Goal: Navigation & Orientation: Find specific page/section

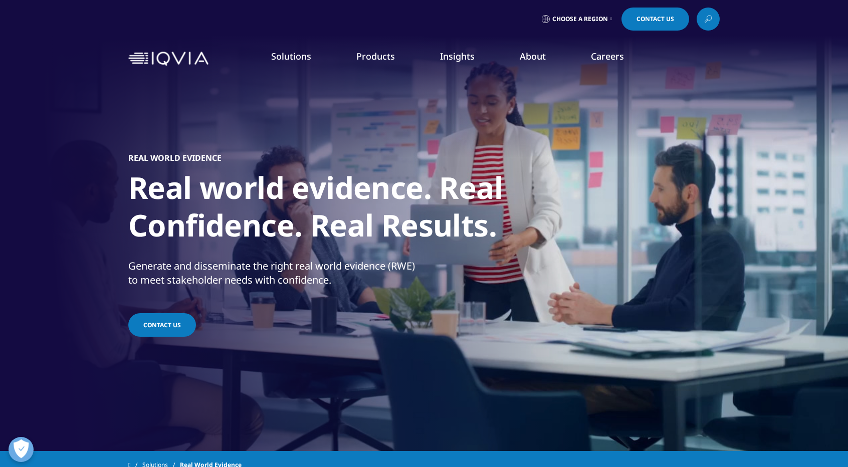
click at [543, 57] on link "About" at bounding box center [533, 56] width 26 height 12
click at [142, 64] on img at bounding box center [168, 59] width 80 height 15
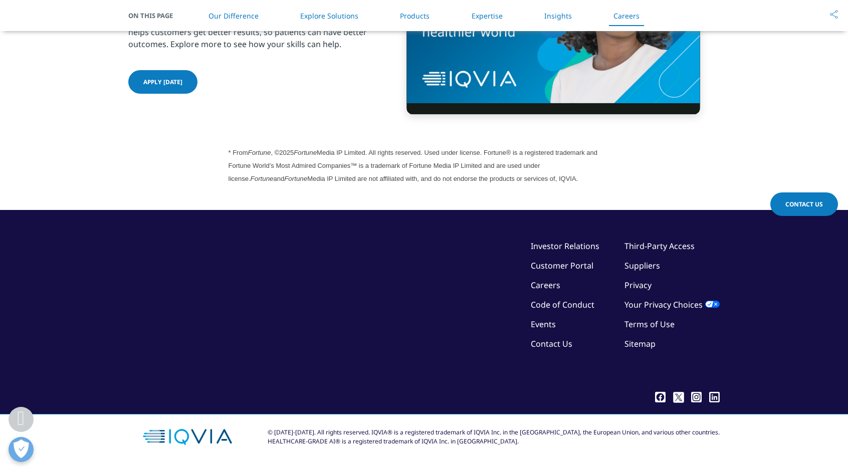
scroll to position [2714, 0]
click at [162, 159] on section "* From Fortune , ©2025 Fortune Media IP Limited. All rights reserved. Used unde…" at bounding box center [424, 165] width 848 height 89
drag, startPoint x: 162, startPoint y: 159, endPoint x: 152, endPoint y: 155, distance: 11.0
click at [152, 155] on section "* From Fortune , ©2025 Fortune Media IP Limited. All rights reserved. Used unde…" at bounding box center [424, 165] width 848 height 89
